Goal: Navigation & Orientation: Go to known website

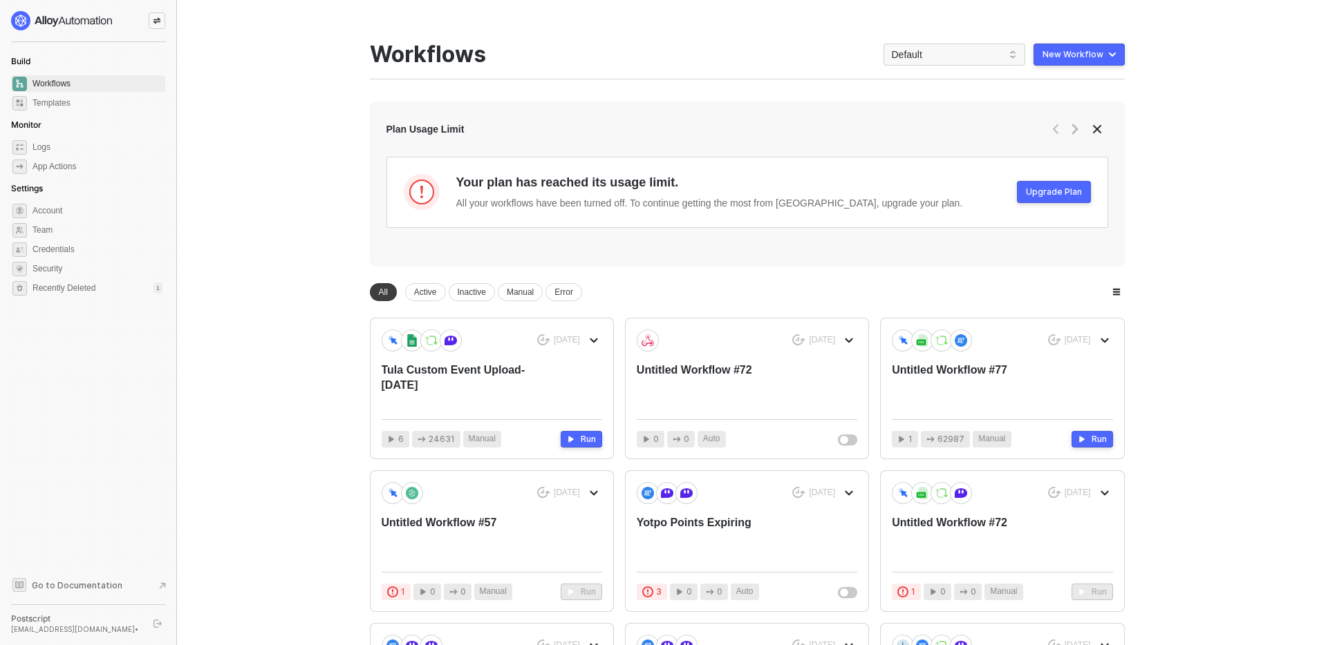
click at [150, 626] on button "button" at bounding box center [157, 624] width 17 height 17
